Goal: Information Seeking & Learning: Understand process/instructions

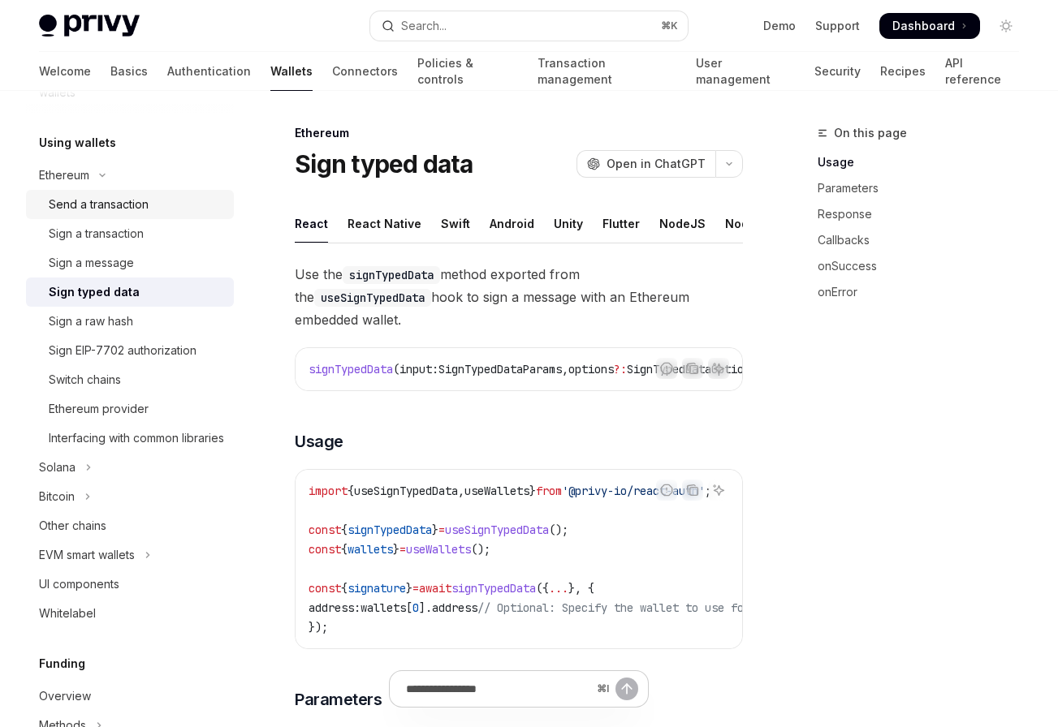
scroll to position [376, 0]
click at [133, 480] on button "Solana" at bounding box center [130, 465] width 208 height 29
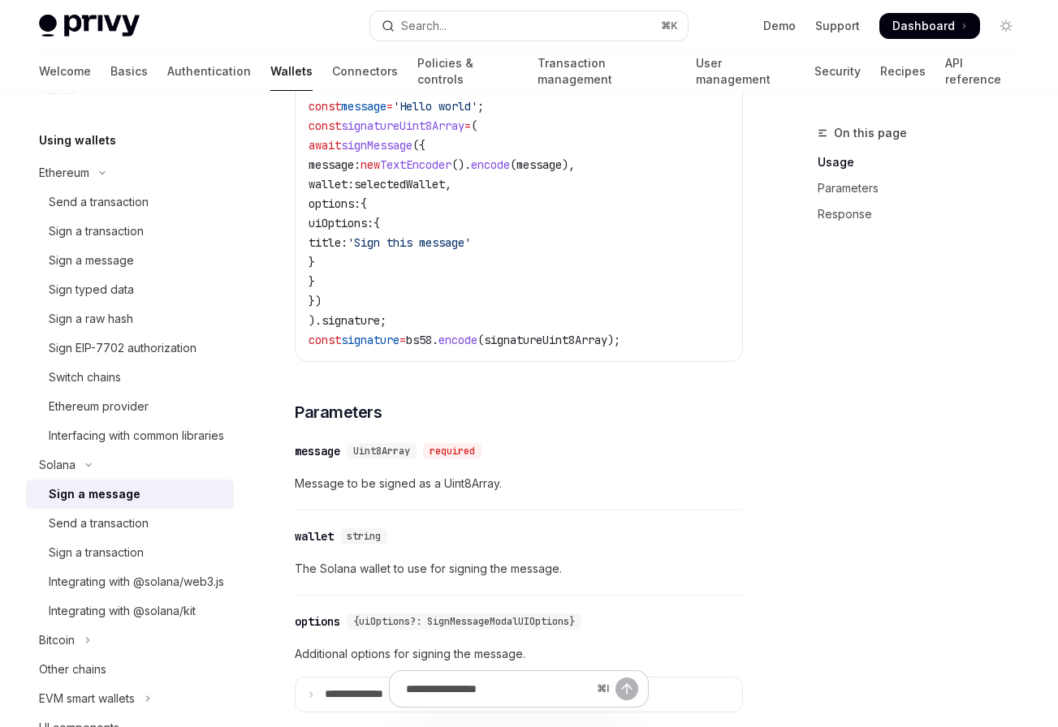
scroll to position [752, 0]
click at [379, 502] on div "​ message Uint8Array required Message to be signed as a Uint8Array." at bounding box center [519, 471] width 448 height 77
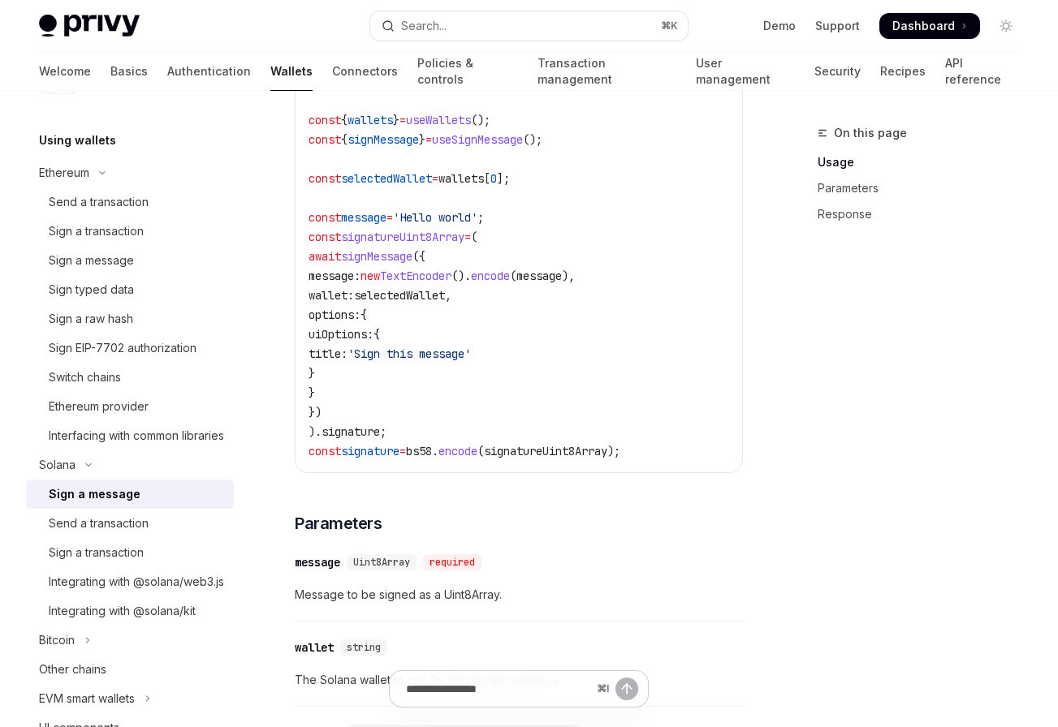
scroll to position [631, 0]
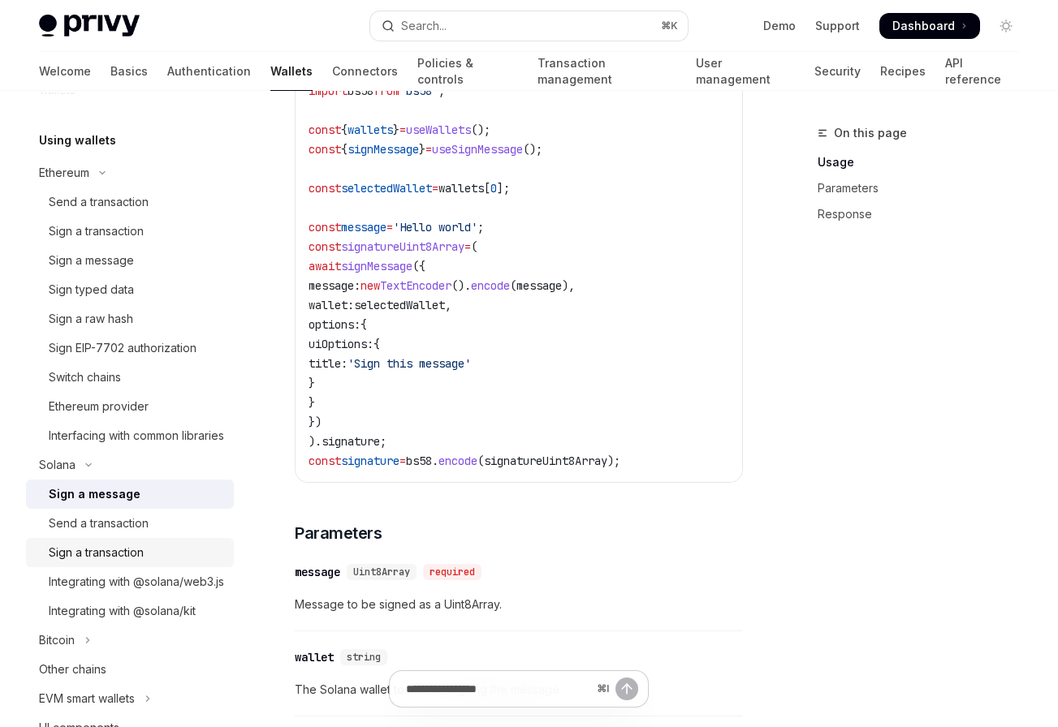
click at [112, 563] on div "Sign a transaction" at bounding box center [96, 552] width 95 height 19
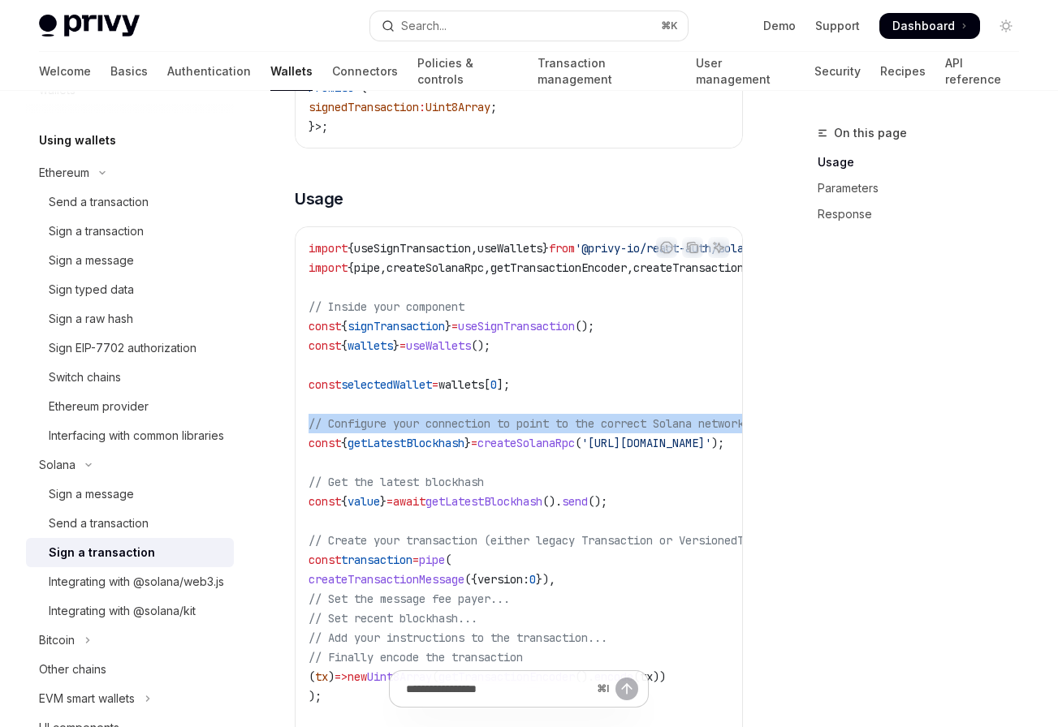
drag, startPoint x: 654, startPoint y: 433, endPoint x: 295, endPoint y: 429, distance: 358.8
click at [295, 429] on div "import { useSignTransaction , useWallets } from '@privy-io/react-auth/solana' ;…" at bounding box center [518, 550] width 446 height 646
click at [506, 461] on code "import { useSignTransaction , useWallets } from '@privy-io/react-auth/solana' ;…" at bounding box center [629, 550] width 643 height 623
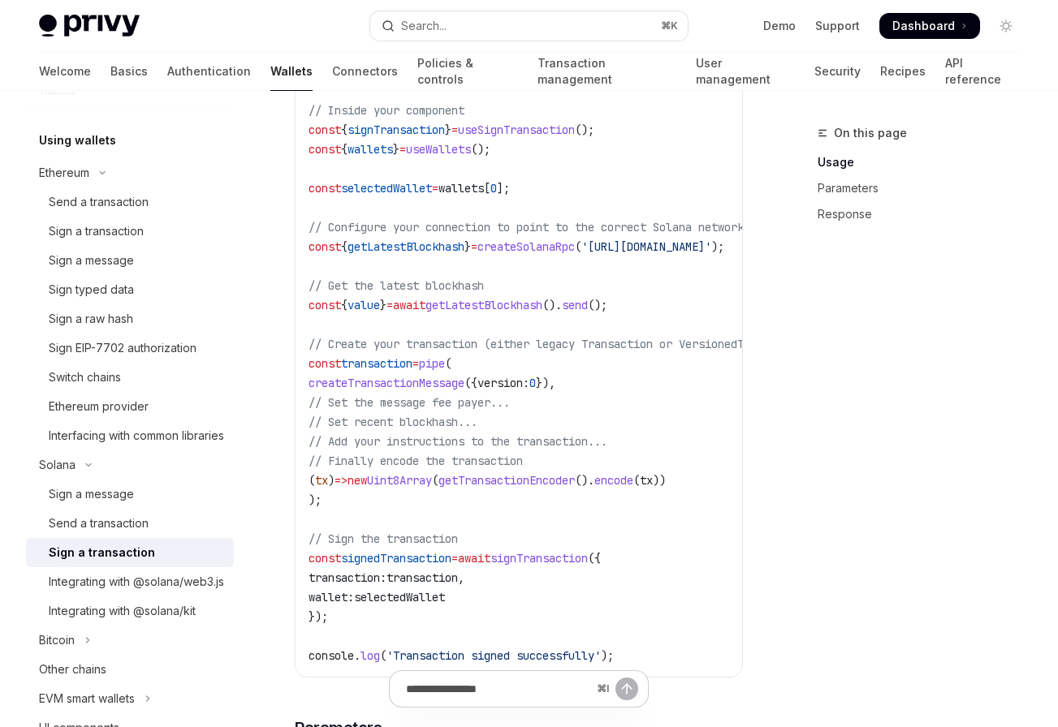
scroll to position [576, 0]
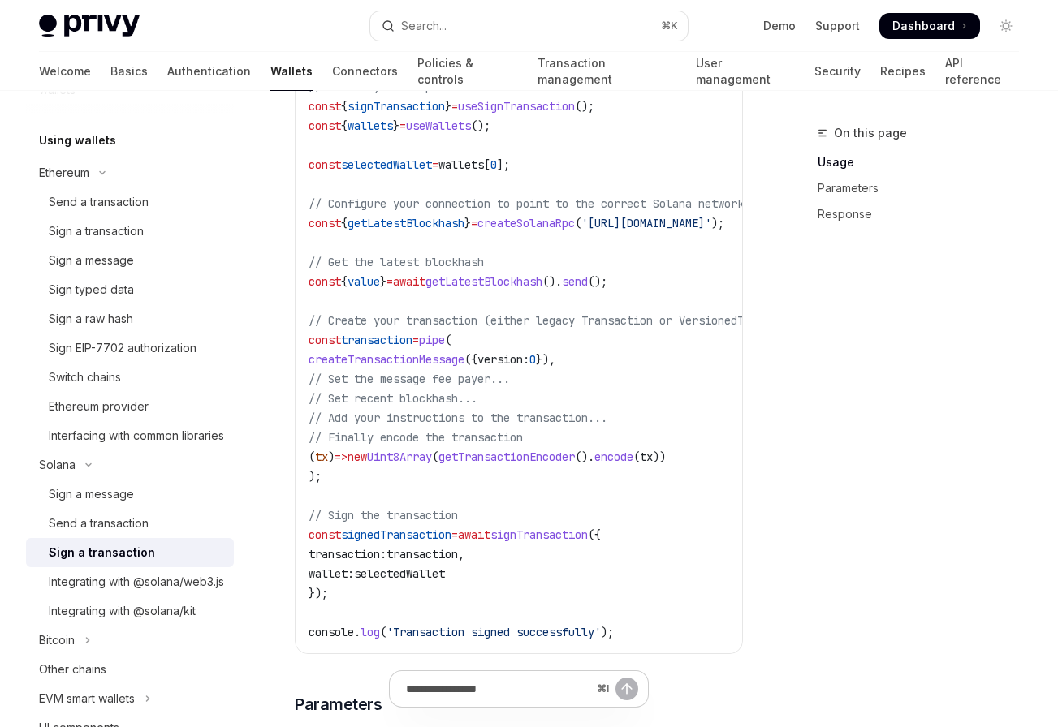
click at [432, 561] on span "transaction" at bounding box center [421, 554] width 71 height 15
click at [521, 557] on code "import { useSignTransaction , useWallets } from '@privy-io/react-auth/solana' ;…" at bounding box center [629, 330] width 643 height 623
click at [551, 542] on span "signTransaction" at bounding box center [538, 535] width 97 height 15
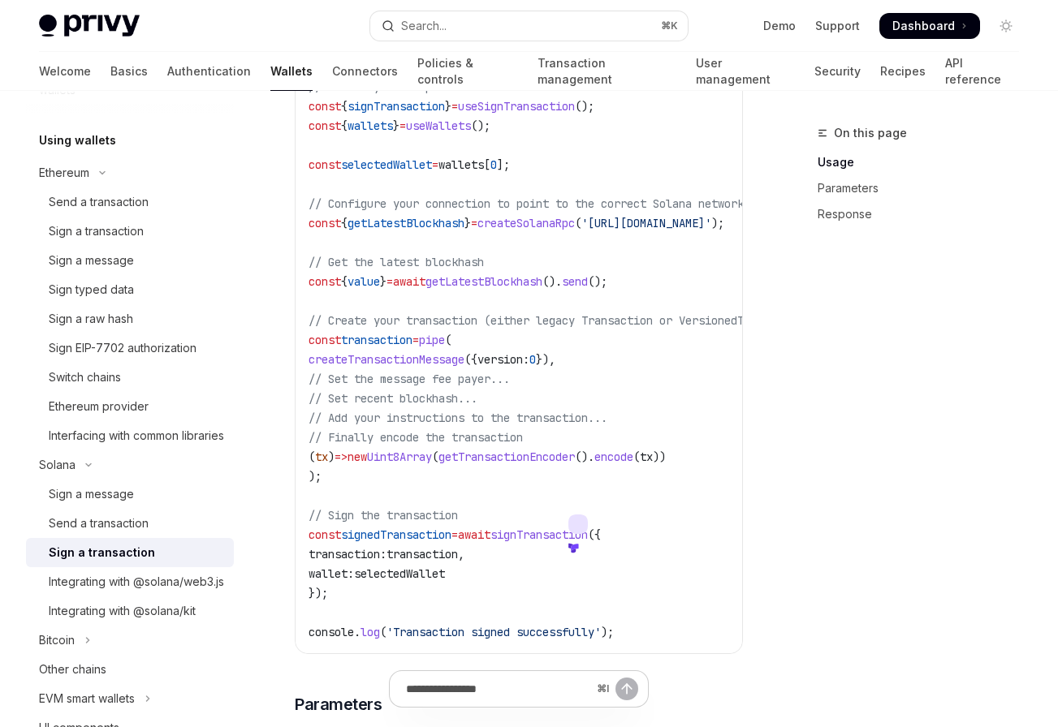
click at [458, 558] on span "transaction" at bounding box center [421, 554] width 71 height 15
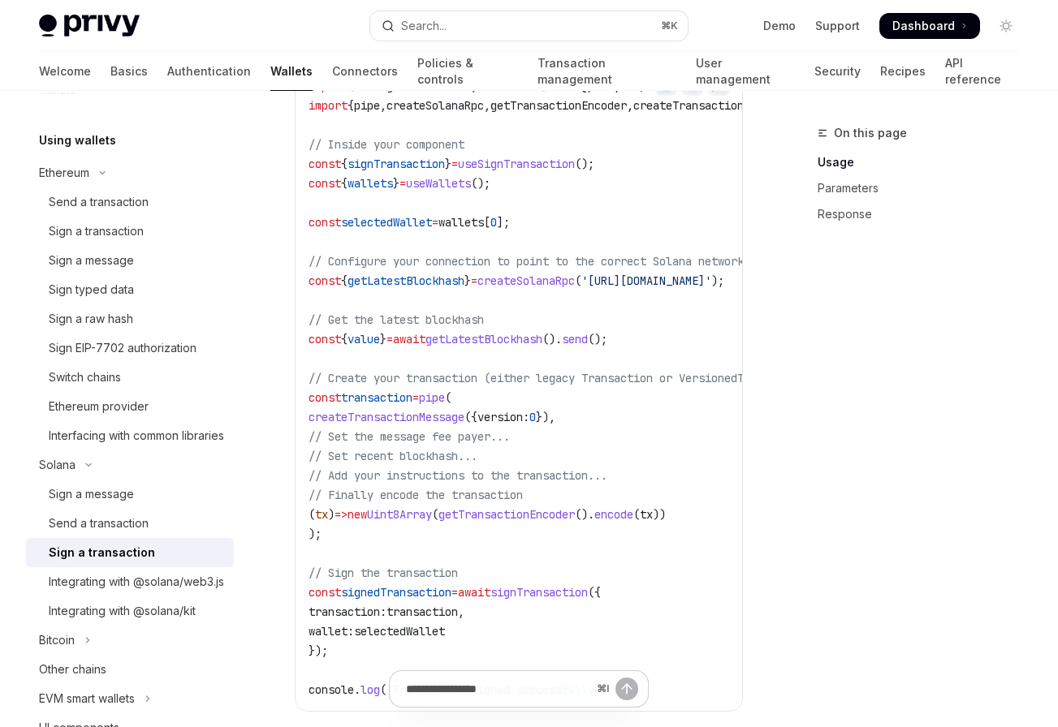
scroll to position [505, 0]
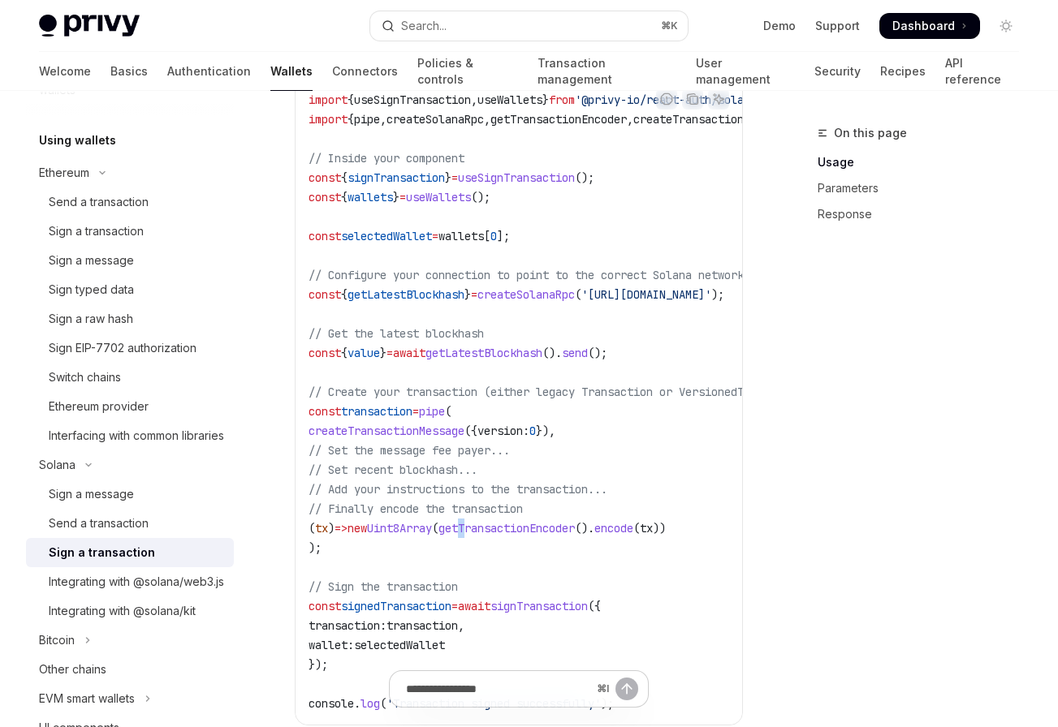
drag, startPoint x: 499, startPoint y: 544, endPoint x: 504, endPoint y: 528, distance: 16.9
click at [504, 528] on code "import { useSignTransaction , useWallets } from '@privy-io/react-auth/solana' ;…" at bounding box center [629, 401] width 643 height 623
click at [548, 311] on code "import { useSignTransaction , useWallets } from '@privy-io/react-auth/solana' ;…" at bounding box center [629, 401] width 643 height 623
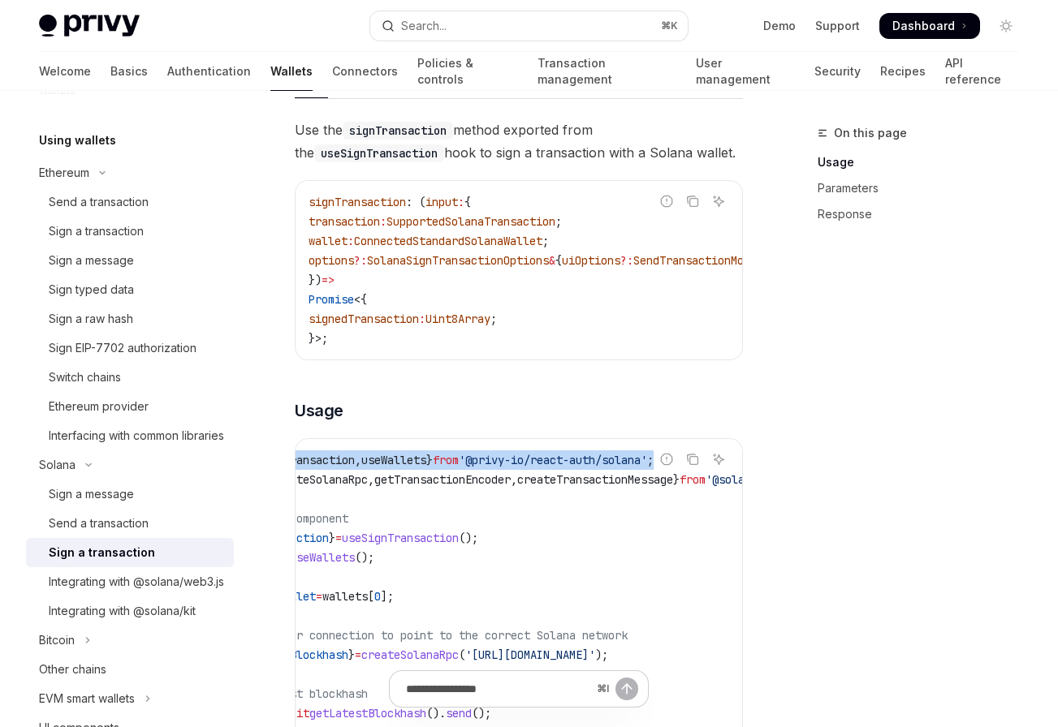
scroll to position [0, 0]
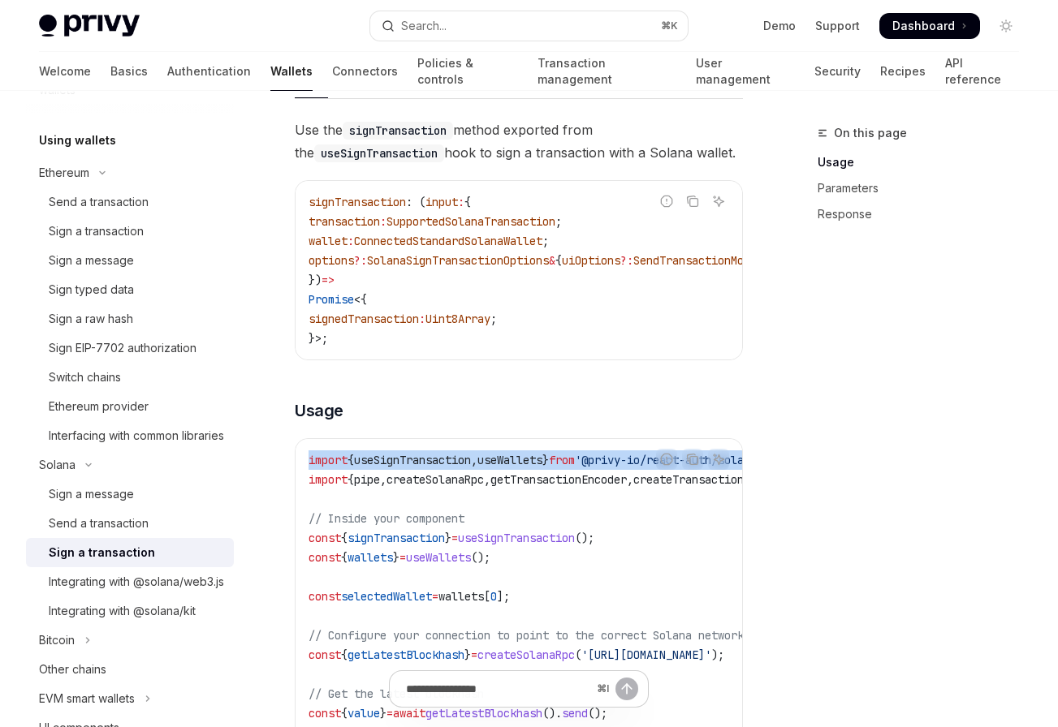
copy span "import { useSignTransaction , useWallets } from '@privy-io/react-auth/solana' ;"
drag, startPoint x: 582, startPoint y: 470, endPoint x: 295, endPoint y: 462, distance: 286.7
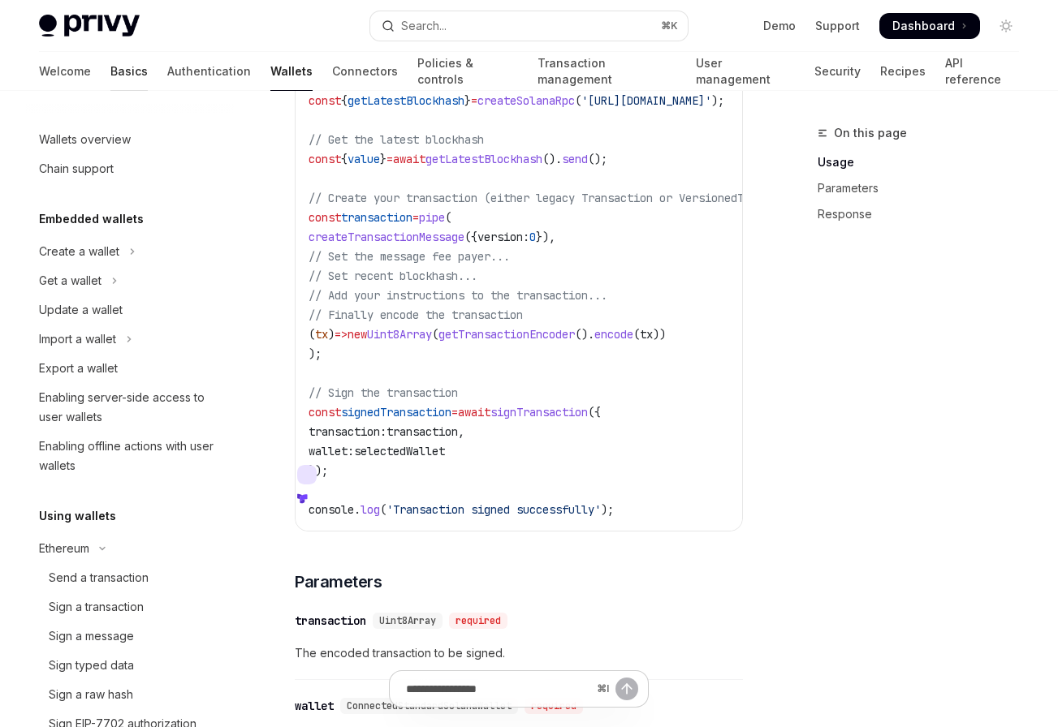
click at [110, 77] on link "Basics" at bounding box center [128, 71] width 37 height 39
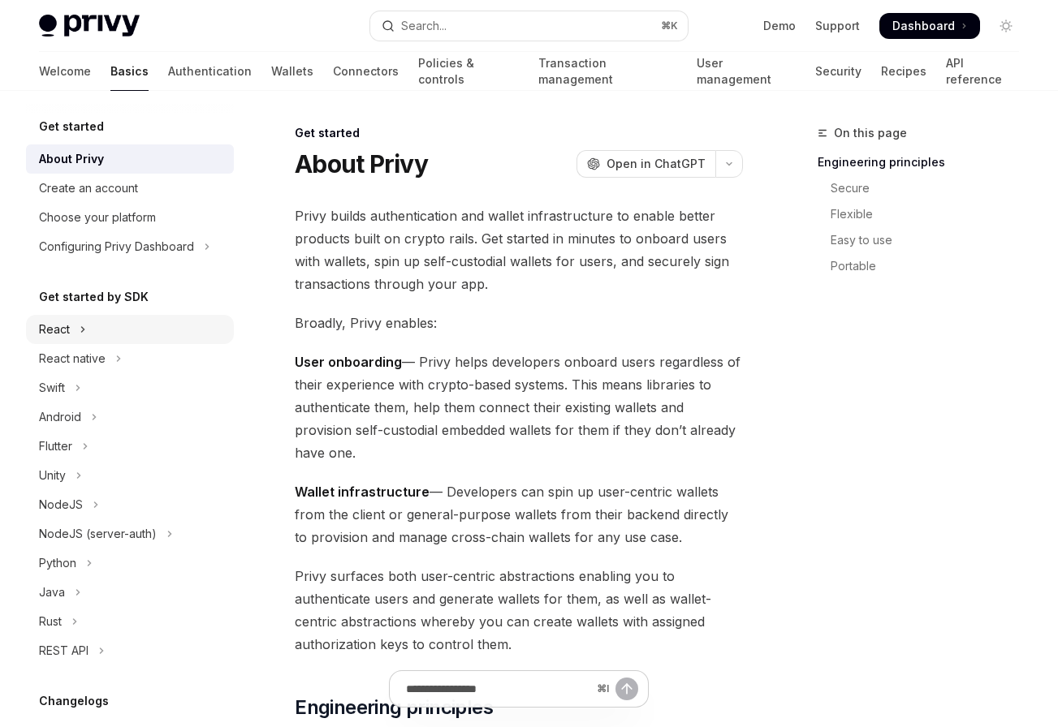
click at [83, 335] on icon "Toggle React section" at bounding box center [83, 329] width 6 height 19
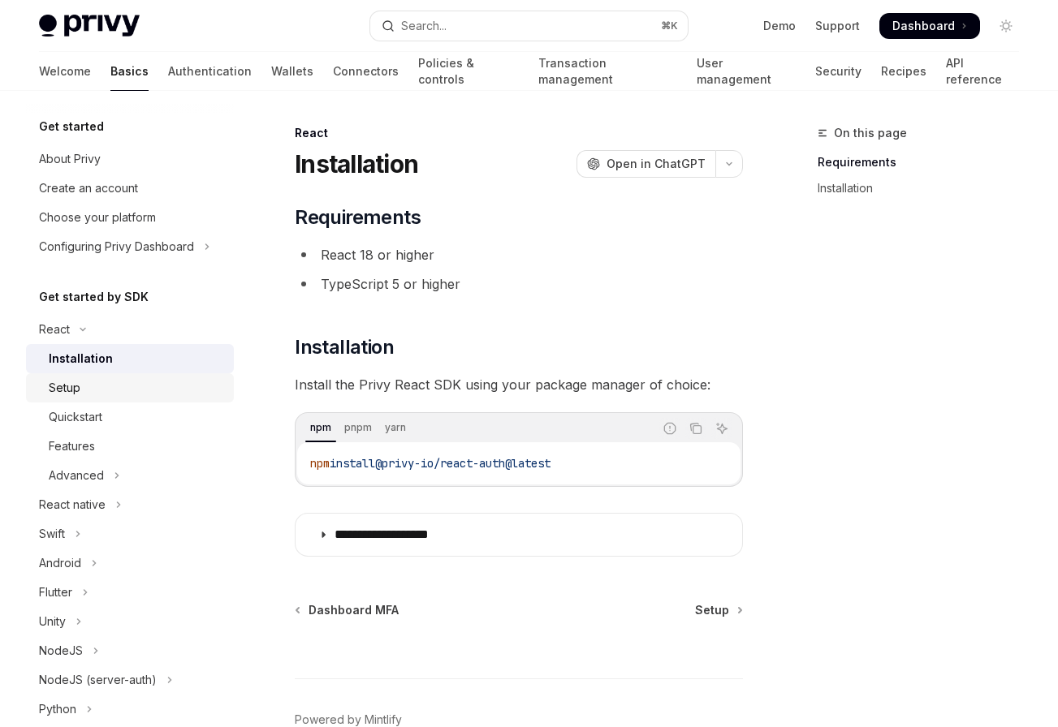
click at [88, 396] on div "Setup" at bounding box center [136, 387] width 175 height 19
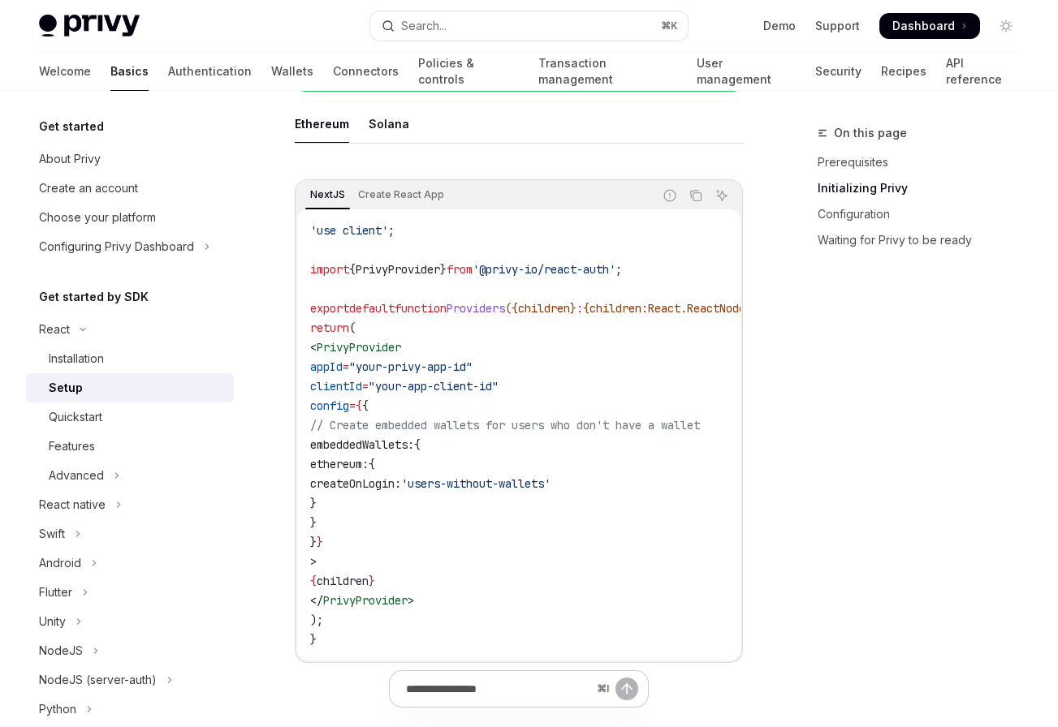
scroll to position [501, 0]
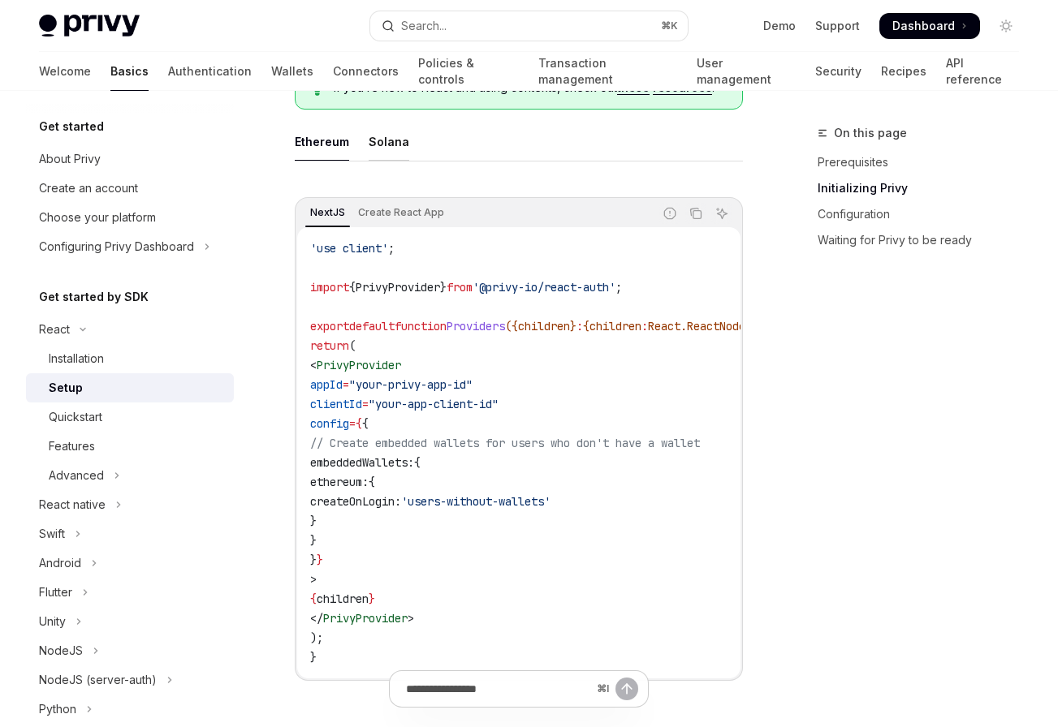
click at [391, 136] on div "Solana" at bounding box center [389, 142] width 41 height 38
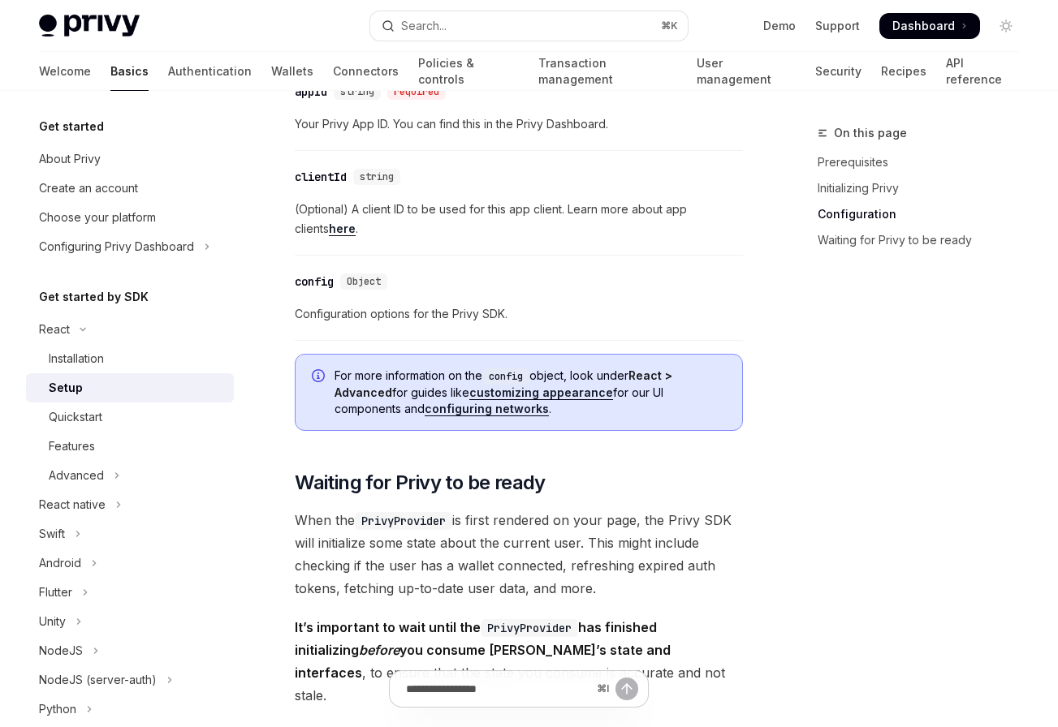
scroll to position [1347, 0]
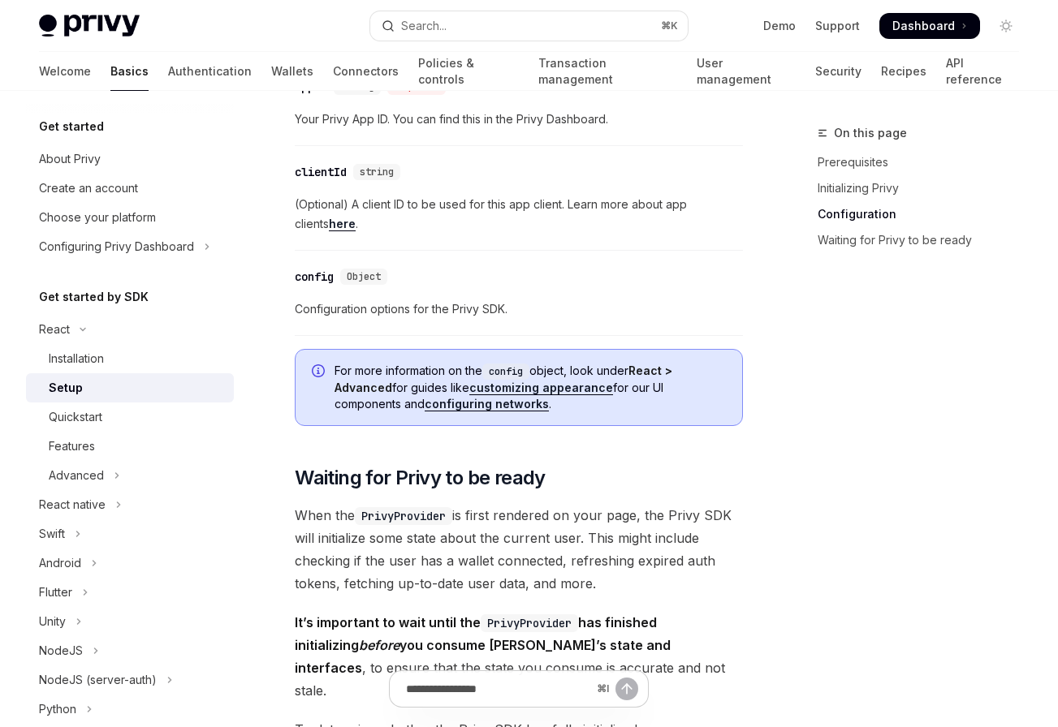
click at [474, 410] on link "configuring networks" at bounding box center [487, 404] width 124 height 15
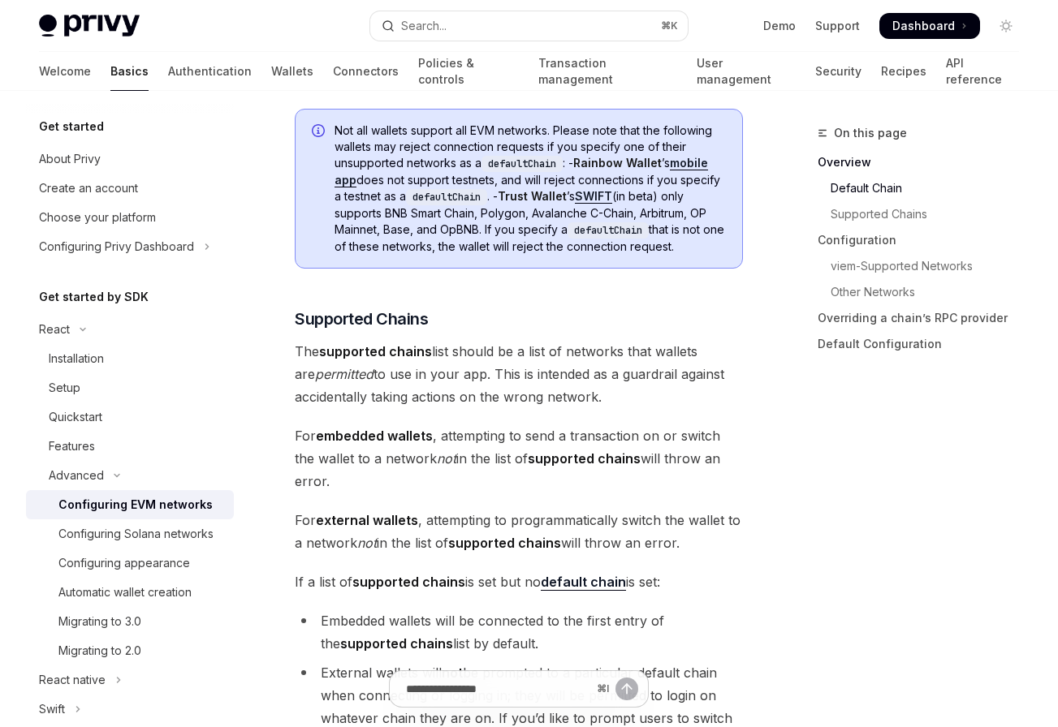
scroll to position [997, 0]
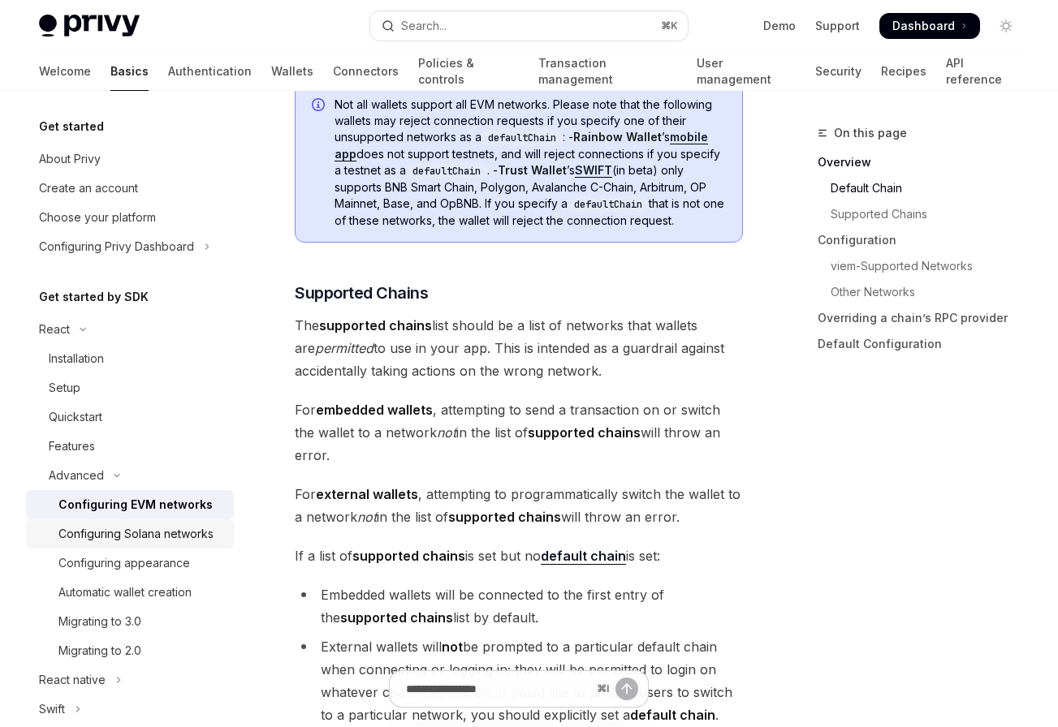
click at [183, 532] on div "Configuring Solana networks" at bounding box center [135, 533] width 155 height 19
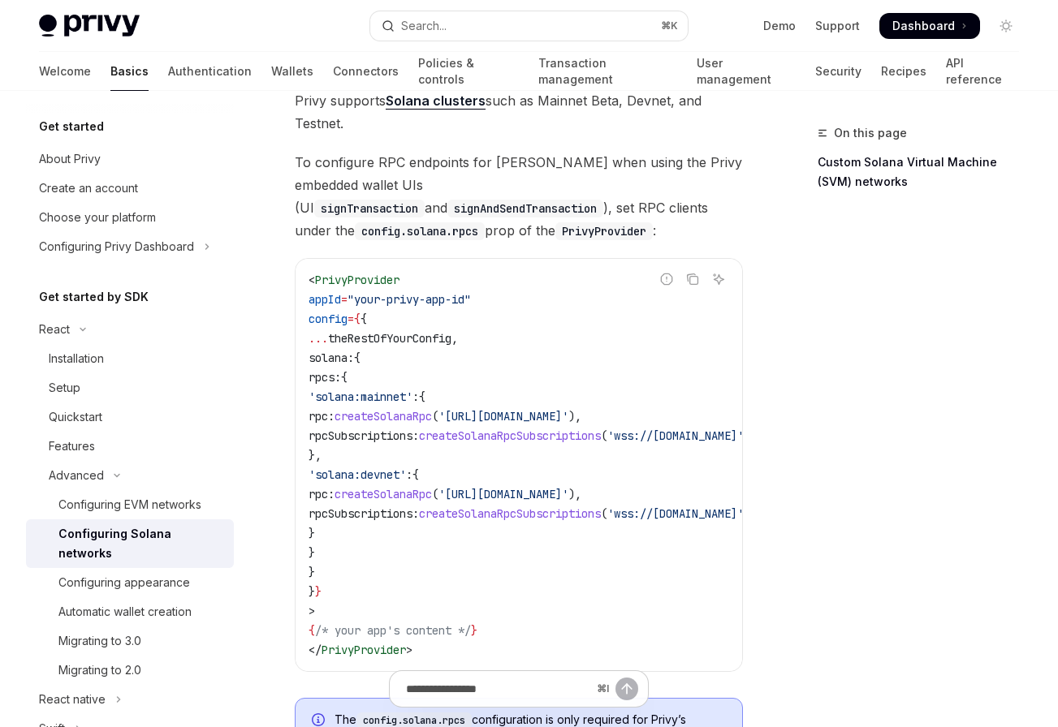
scroll to position [147, 0]
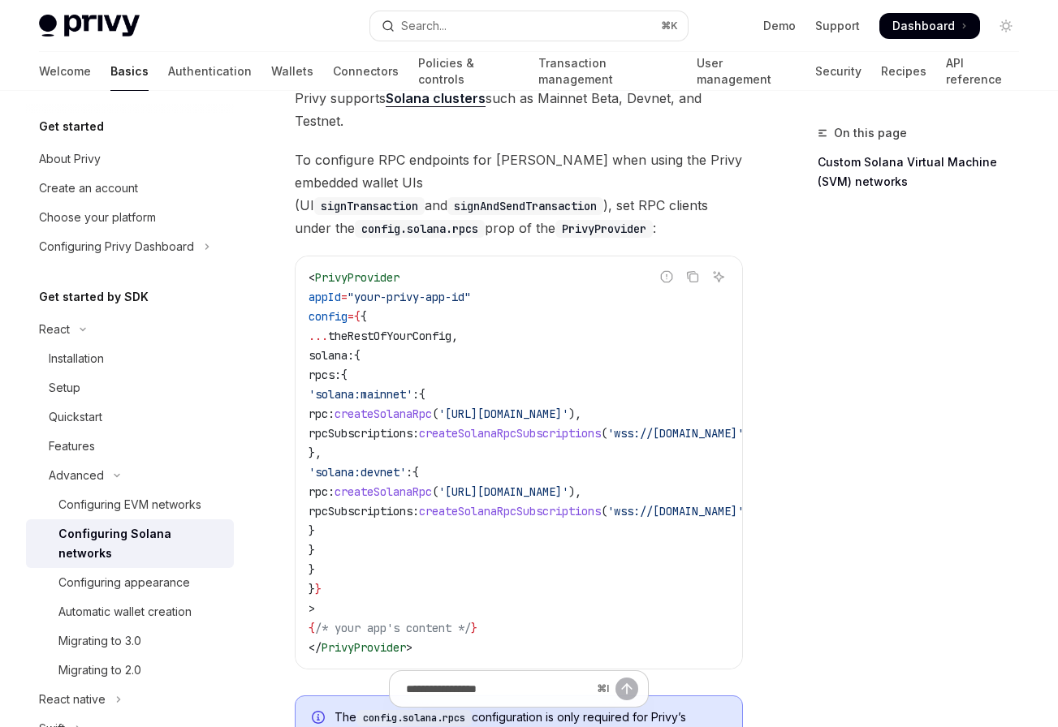
drag, startPoint x: 382, startPoint y: 451, endPoint x: 290, endPoint y: 377, distance: 118.9
copy code "rpcs: { 'solana:mainnet' : { rpc: createSolanaRpc ( '[URL][DOMAIN_NAME]' ), rpc…"
click at [446, 443] on code "< PrivyProvider appId = "your-privy-app-id" config = { { ... theRestOfYourConfi…" at bounding box center [548, 463] width 481 height 390
drag, startPoint x: 371, startPoint y: 450, endPoint x: 364, endPoint y: 394, distance: 56.4
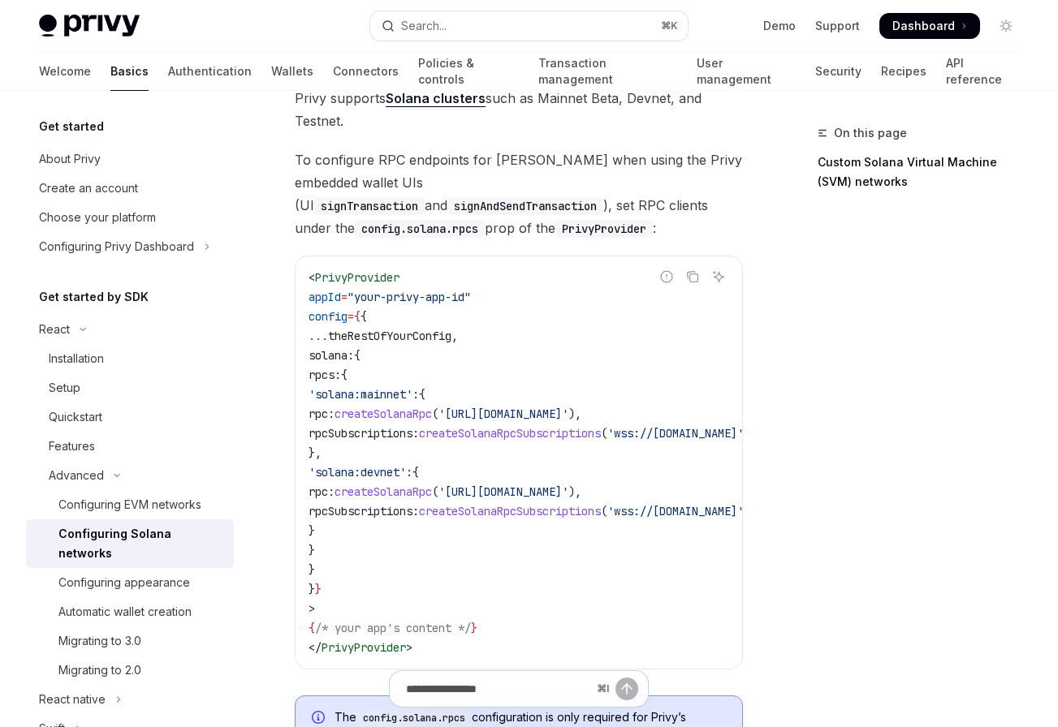
click at [364, 394] on code "< PrivyProvider appId = "your-privy-app-id" config = { { ... theRestOfYourConfi…" at bounding box center [548, 463] width 481 height 390
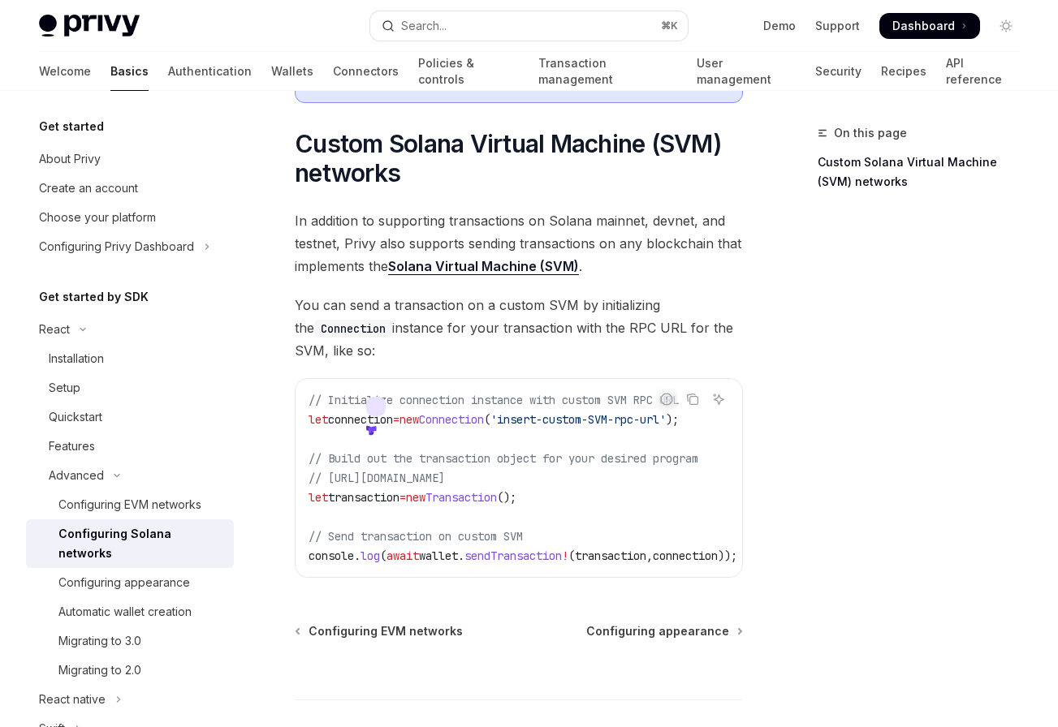
scroll to position [836, 0]
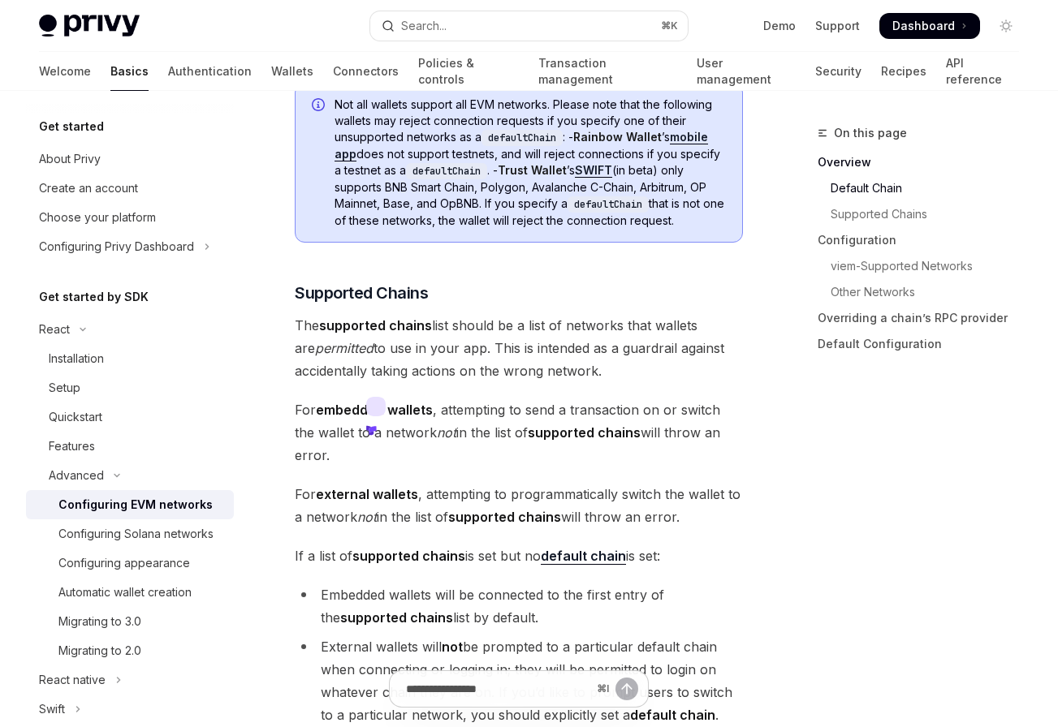
scroll to position [516, 0]
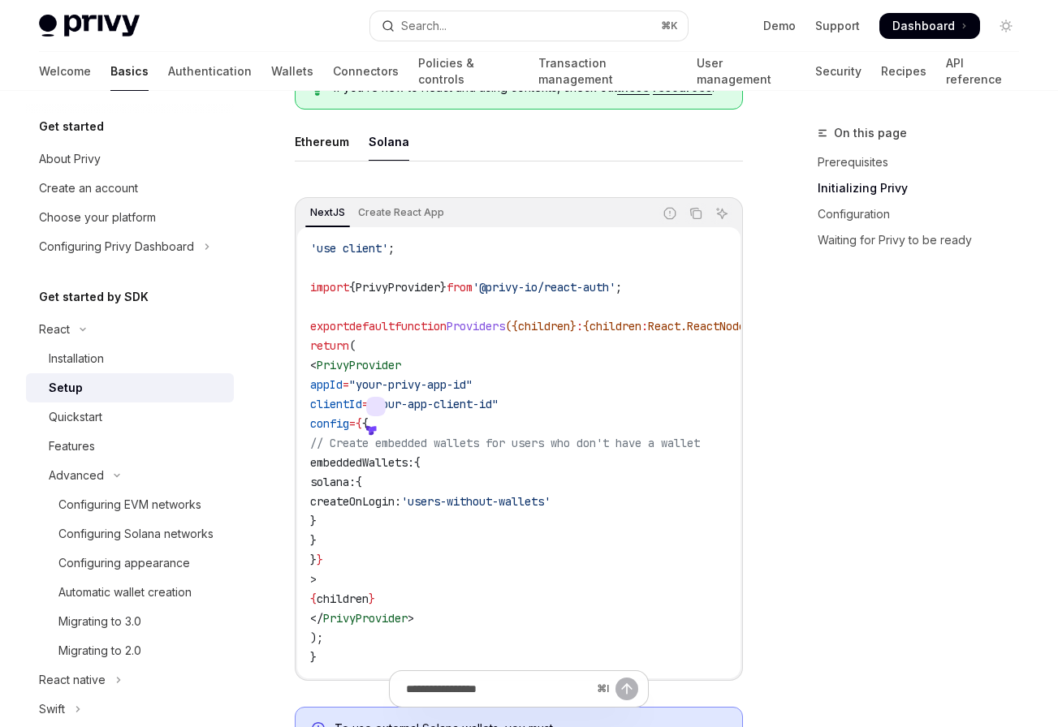
scroll to position [501, 0]
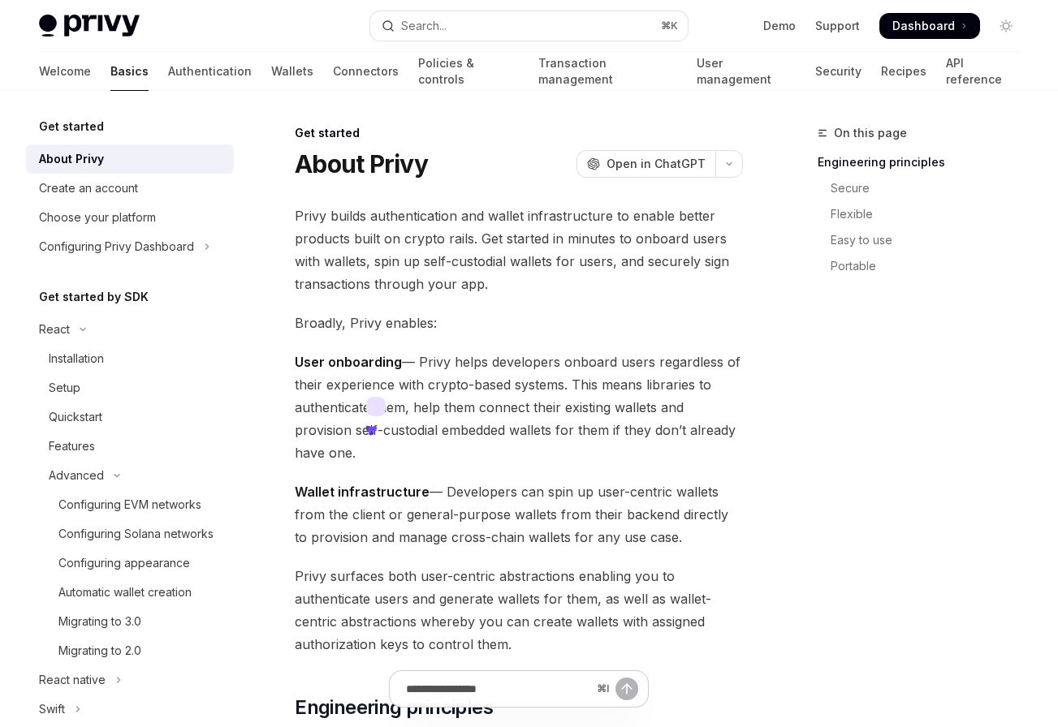
type textarea "*"
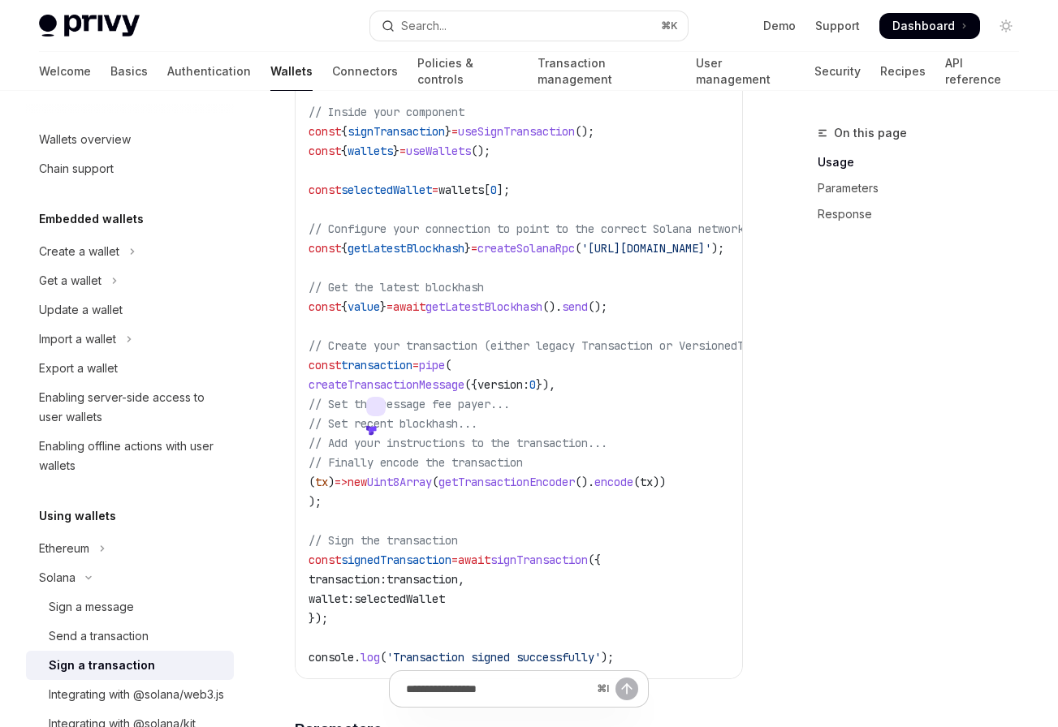
scroll to position [532, 0]
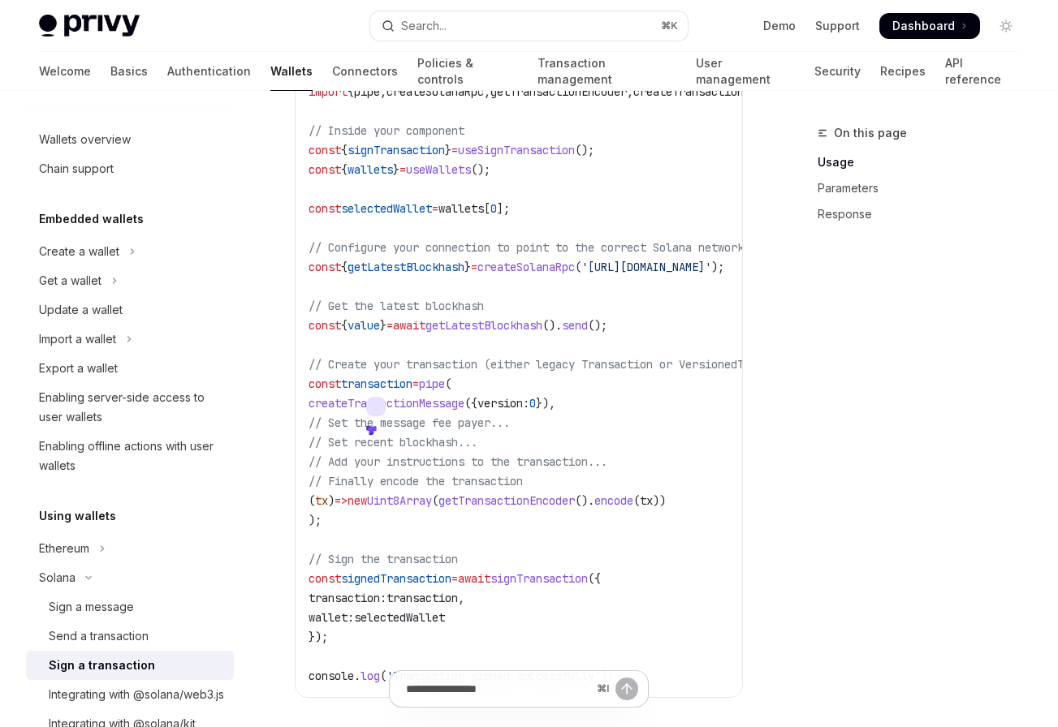
click at [476, 356] on code "import { useSignTransaction , useWallets } from '@privy-io/react-auth/solana' ;…" at bounding box center [629, 374] width 643 height 623
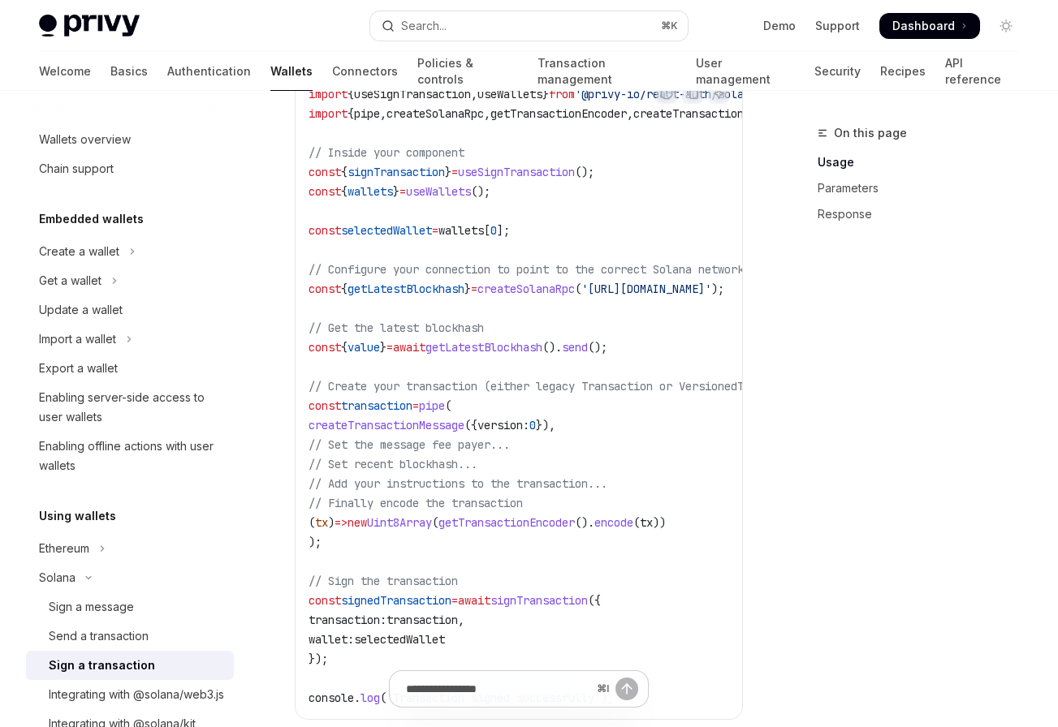
scroll to position [515, 0]
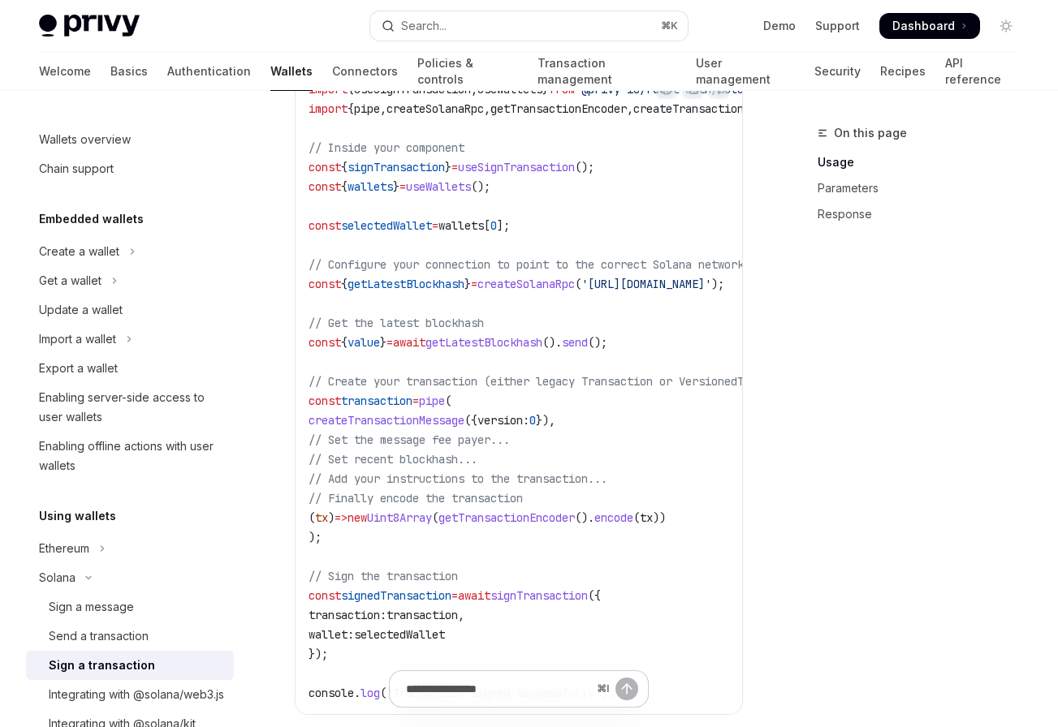
drag, startPoint x: 572, startPoint y: 502, endPoint x: 305, endPoint y: 448, distance: 272.4
click at [305, 448] on div "import { useSignTransaction , useWallets } from '@privy-io/react-auth/solana' ;…" at bounding box center [518, 391] width 446 height 646
copy code "// Set the message fee payer... // Set recent blockhash... // Add your instruct…"
click at [679, 354] on code "import { useSignTransaction , useWallets } from '@privy-io/react-auth/solana' ;…" at bounding box center [629, 391] width 643 height 623
click at [507, 524] on span "getTransactionEncoder" at bounding box center [506, 518] width 136 height 15
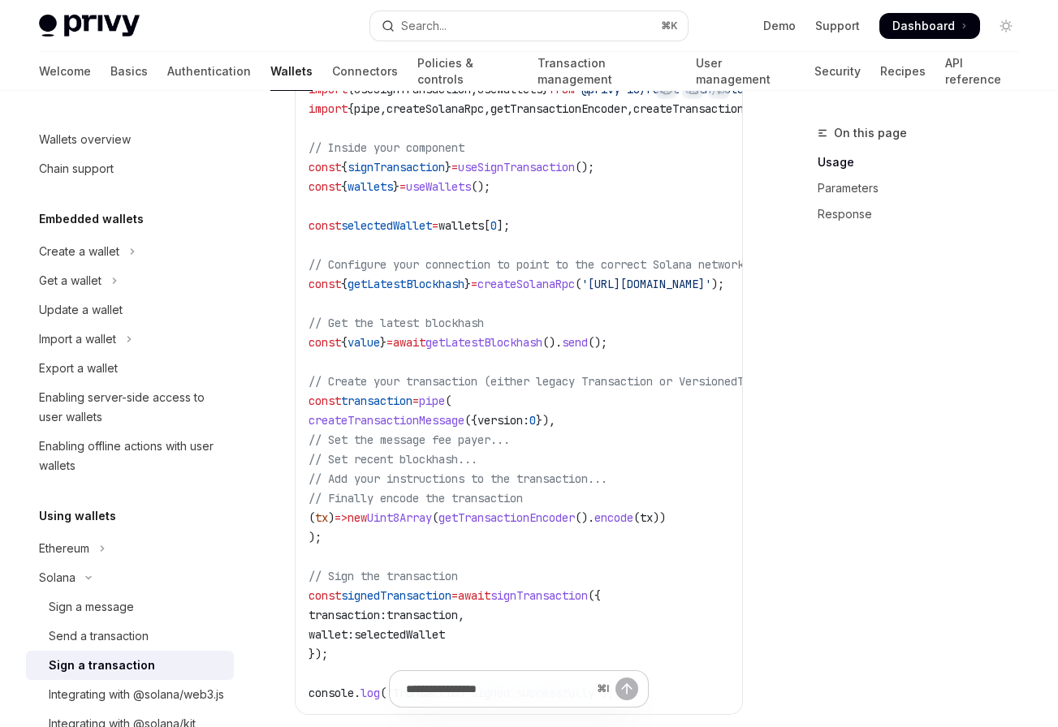
click at [507, 524] on span "getTransactionEncoder" at bounding box center [506, 518] width 136 height 15
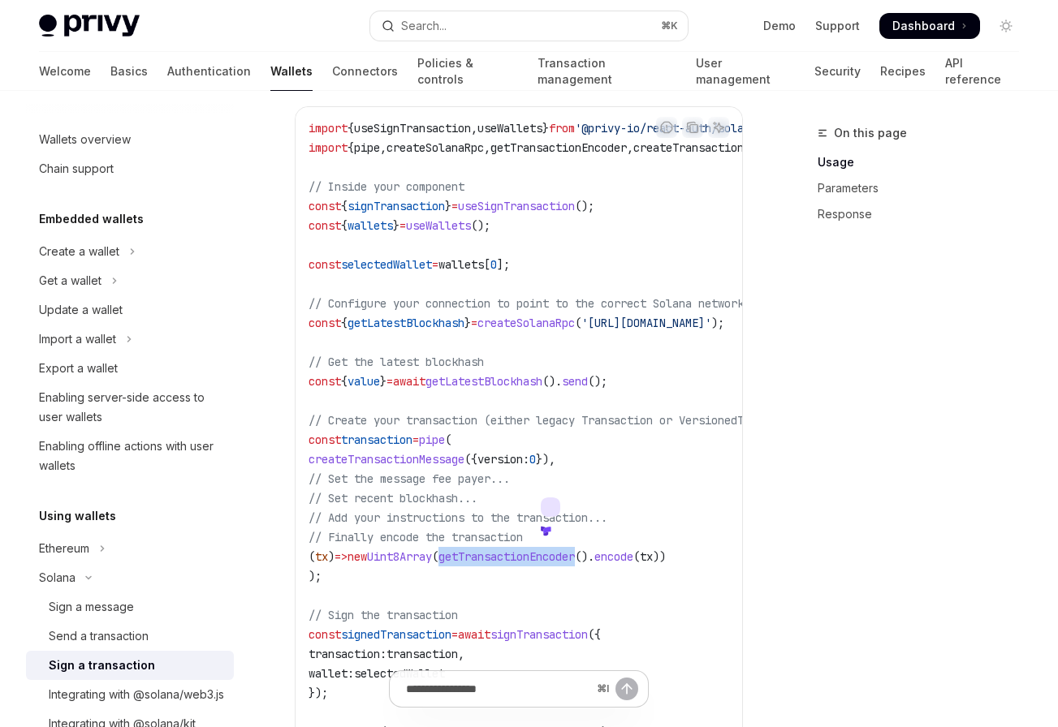
scroll to position [478, 0]
drag, startPoint x: 709, startPoint y: 559, endPoint x: 670, endPoint y: 566, distance: 40.3
click at [666, 563] on span "( tx ) => new Uint8Array ( getTransactionEncoder (). encode ( [GEOGRAPHIC_DATA]…" at bounding box center [486, 555] width 357 height 15
click at [666, 562] on span "))" at bounding box center [659, 555] width 13 height 15
drag, startPoint x: 723, startPoint y: 559, endPoint x: 377, endPoint y: 569, distance: 345.9
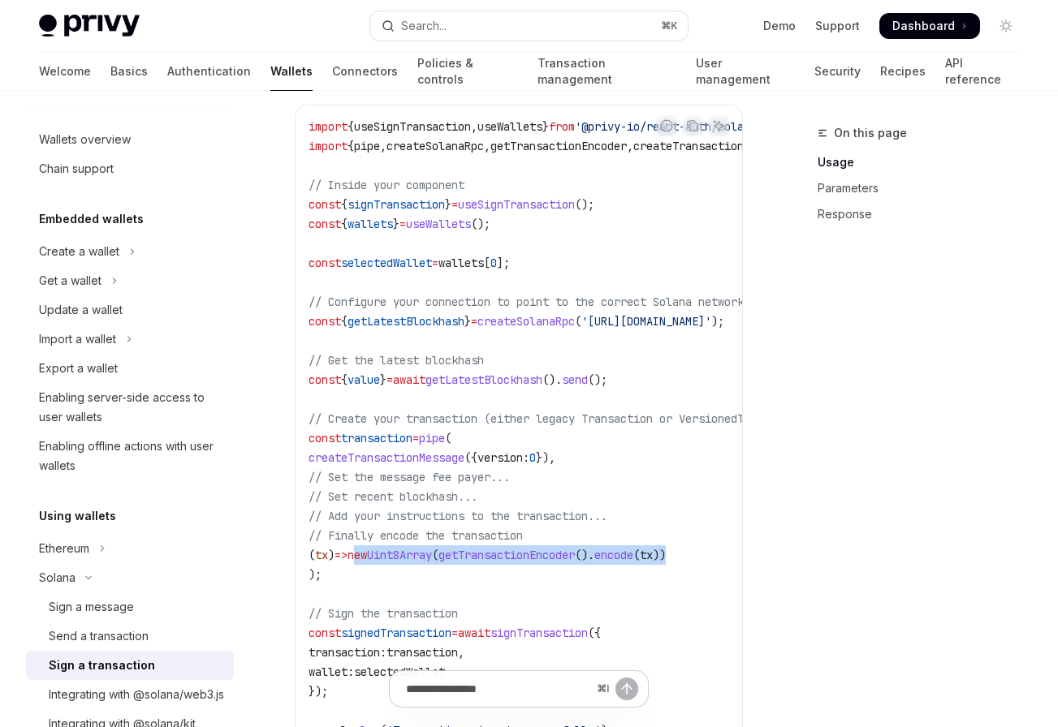
click at [377, 569] on code "import { useSignTransaction , useWallets } from '@privy-io/react-auth/solana' ;…" at bounding box center [629, 428] width 643 height 623
copy span "new Uint8Array ( getTransactionEncoder (). encode ( [GEOGRAPHIC_DATA] ))"
click at [413, 463] on span "createTransactionMessage" at bounding box center [386, 458] width 156 height 15
copy span "createTransactionMessage"
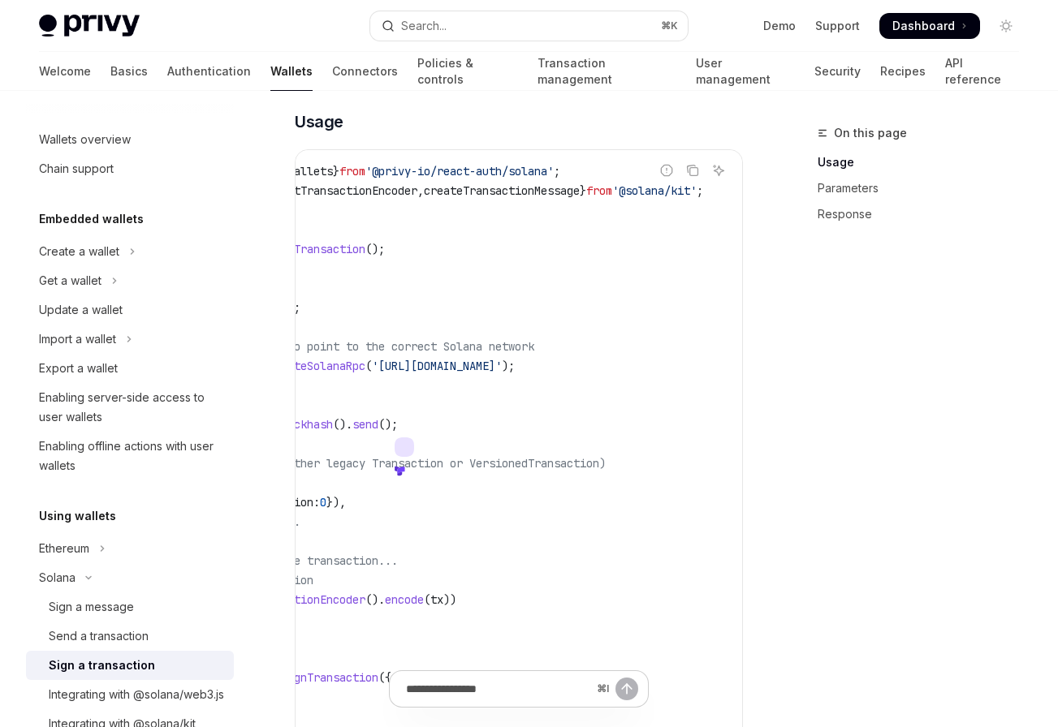
scroll to position [420, 0]
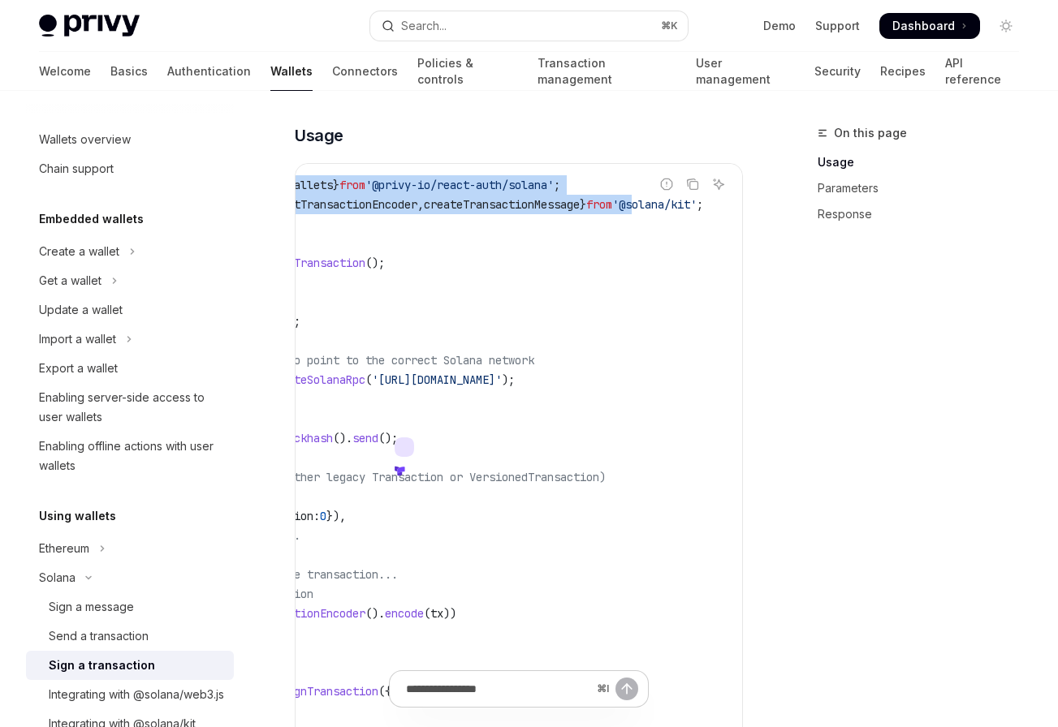
drag, startPoint x: 690, startPoint y: 212, endPoint x: 621, endPoint y: 207, distance: 69.2
click at [621, 207] on div "Report incorrect code Copy Ask AI import { useSignTransaction , useWallets } fr…" at bounding box center [519, 487] width 448 height 648
click at [612, 212] on span "'@solana/kit'" at bounding box center [654, 204] width 84 height 15
drag, startPoint x: 617, startPoint y: 209, endPoint x: 667, endPoint y: 206, distance: 50.4
click at [667, 206] on div "Report incorrect code Copy Ask AI import { useSignTransaction , useWallets } fr…" at bounding box center [519, 487] width 448 height 648
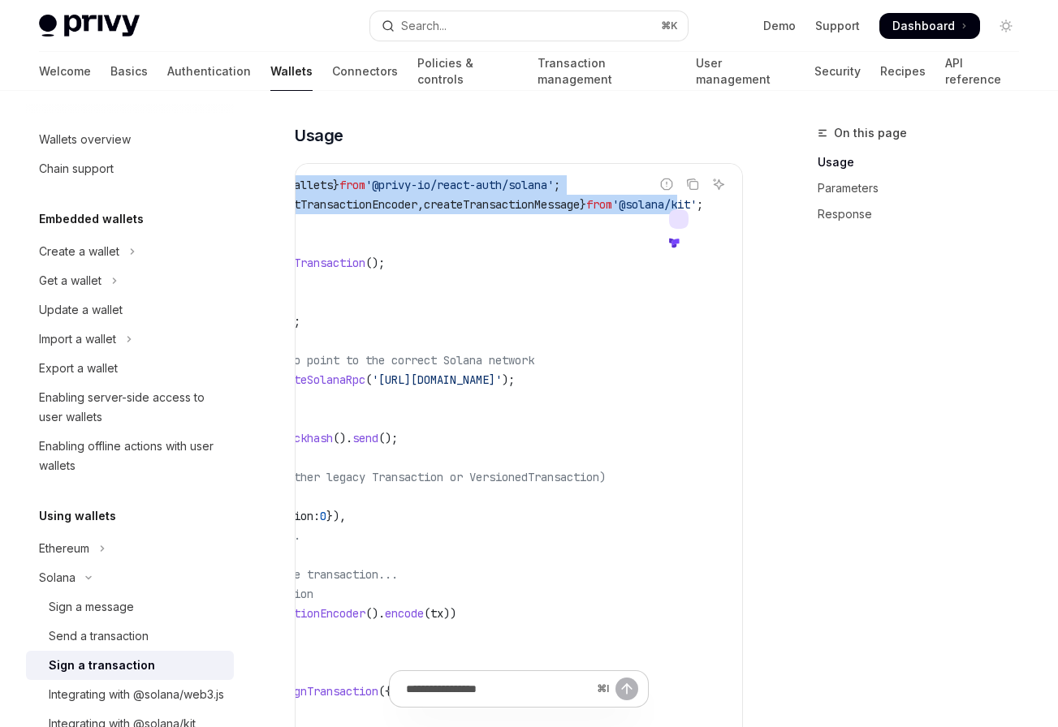
click at [564, 247] on code "import { useSignTransaction , useWallets } from '@privy-io/react-auth/solana' ;…" at bounding box center [420, 486] width 643 height 623
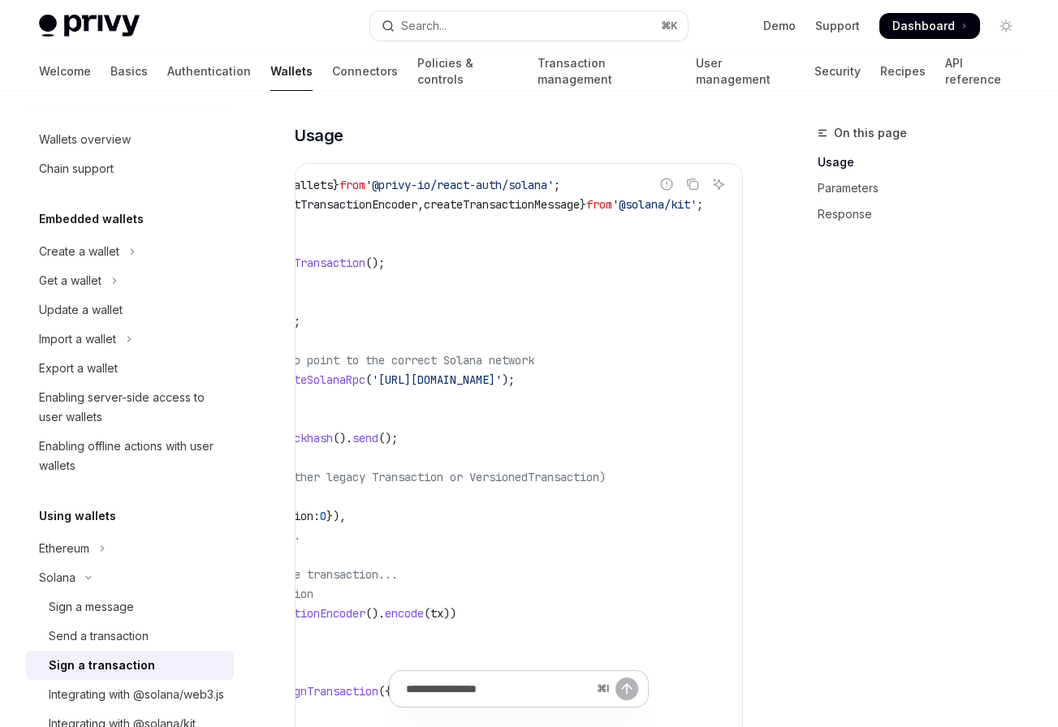
drag, startPoint x: 691, startPoint y: 208, endPoint x: 667, endPoint y: 210, distance: 23.7
click at [667, 195] on div "Report incorrect code Copy Ask AI" at bounding box center [692, 184] width 73 height 21
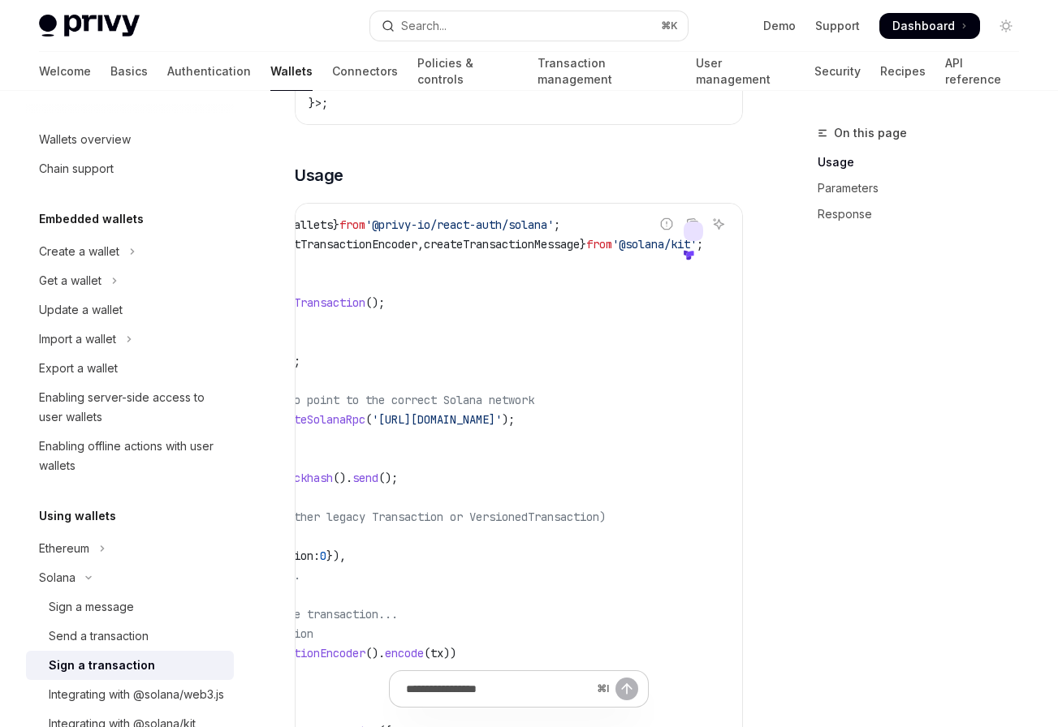
scroll to position [374, 0]
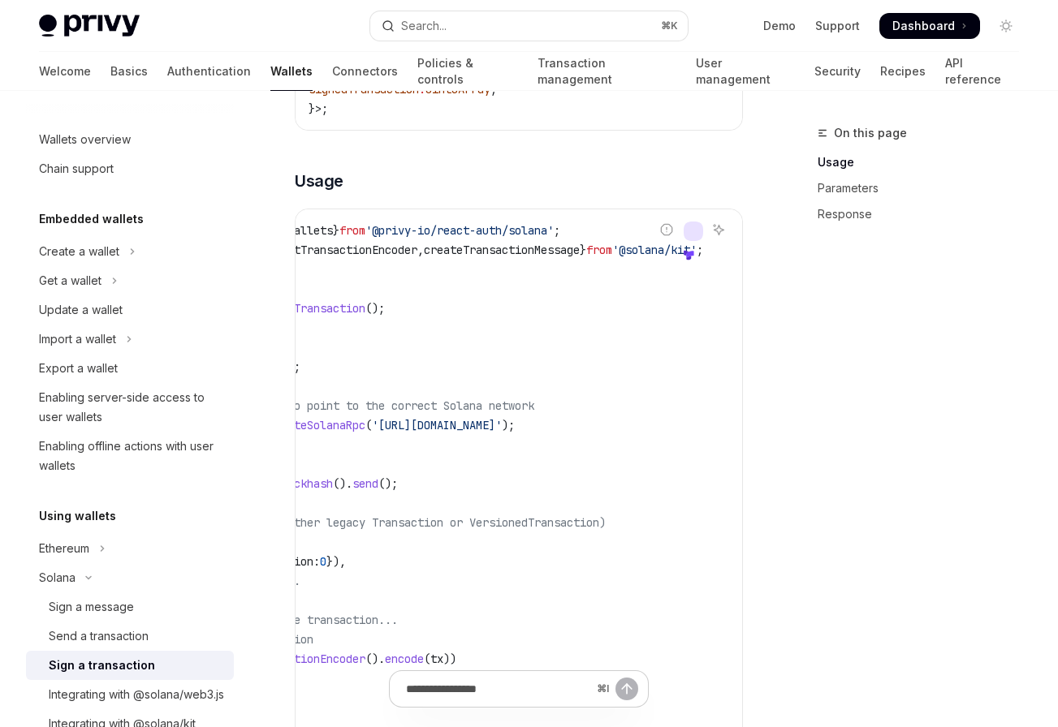
drag, startPoint x: 690, startPoint y: 257, endPoint x: 673, endPoint y: 259, distance: 17.1
click at [673, 240] on div "Report incorrect code Copy Ask AI" at bounding box center [692, 229] width 73 height 21
